Goal: Information Seeking & Learning: Find specific fact

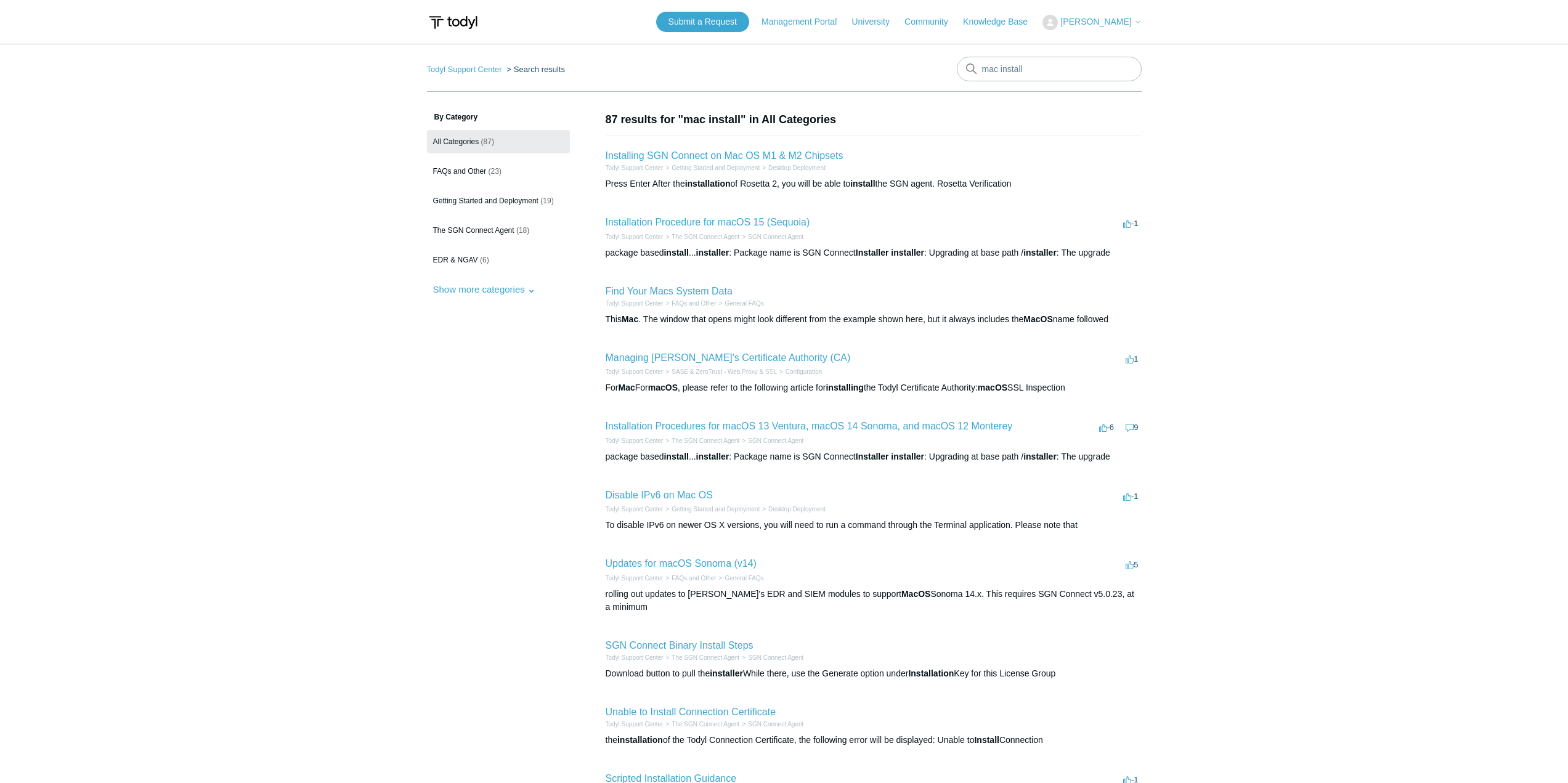
click at [1044, 70] on input "mac install" at bounding box center [1049, 69] width 185 height 24
type input "infrastructure"
